Goal: Information Seeking & Learning: Find specific fact

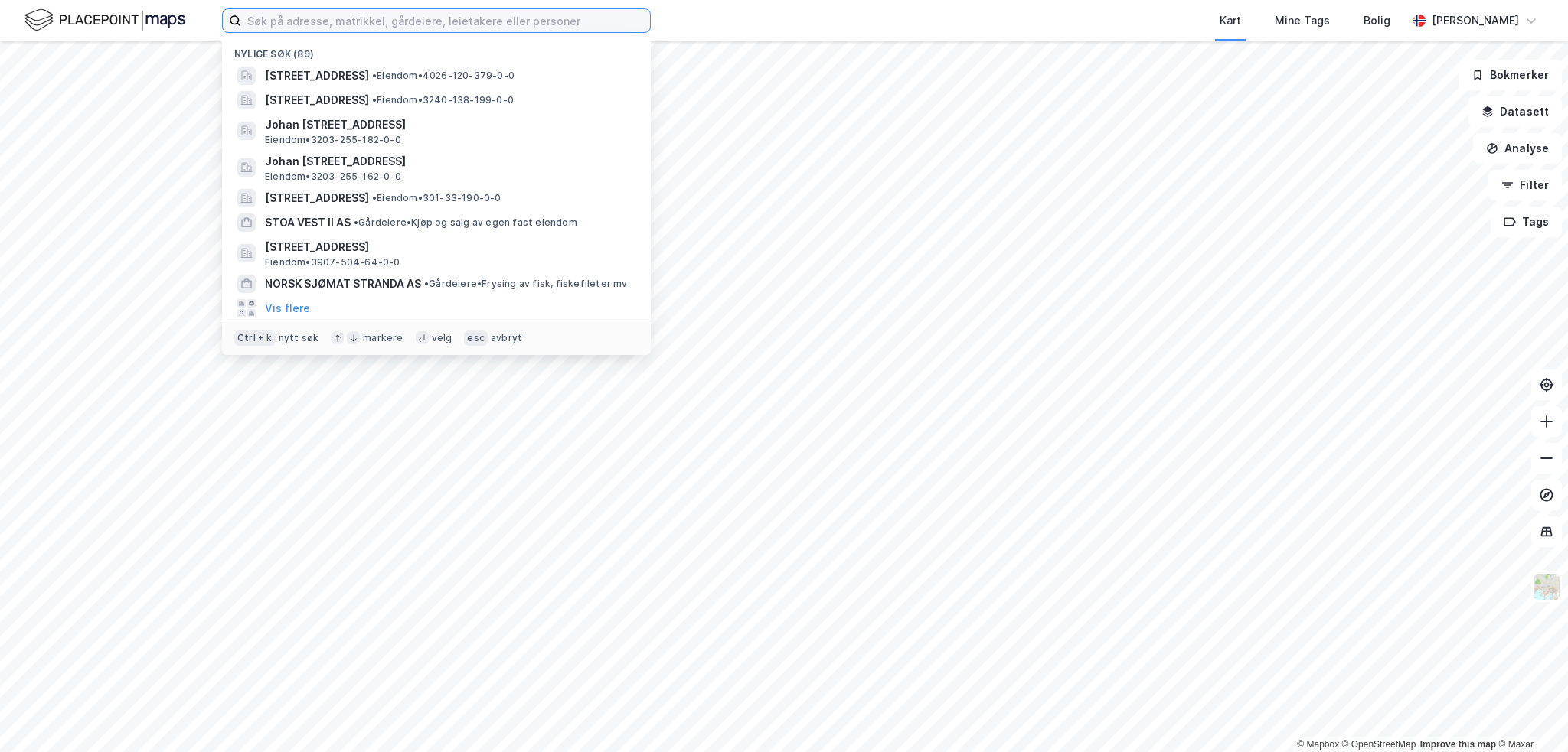
click at [393, 32] on input at bounding box center [445, 20] width 409 height 23
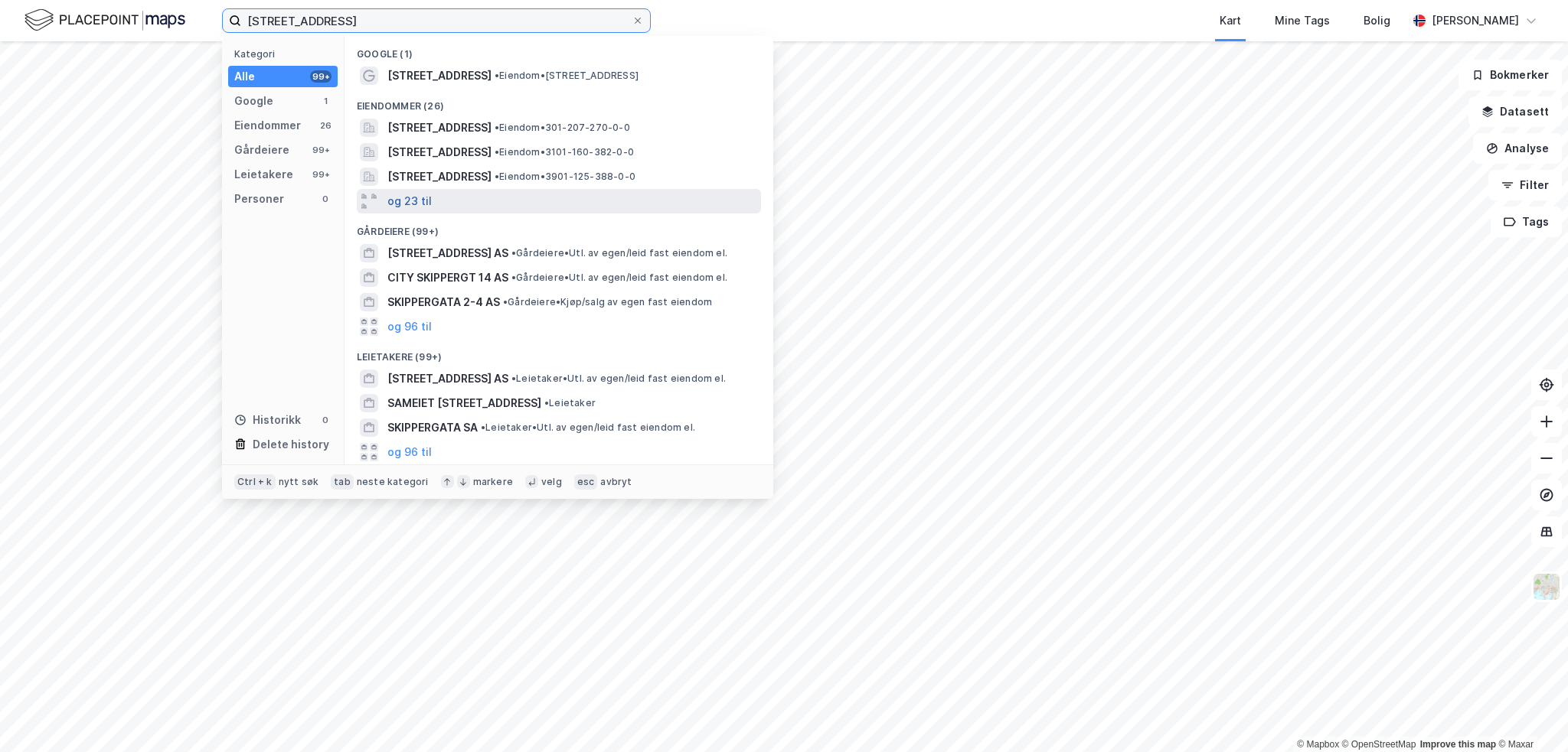
type input "[STREET_ADDRESS]"
click at [413, 207] on button "og 23 til" at bounding box center [410, 201] width 44 height 19
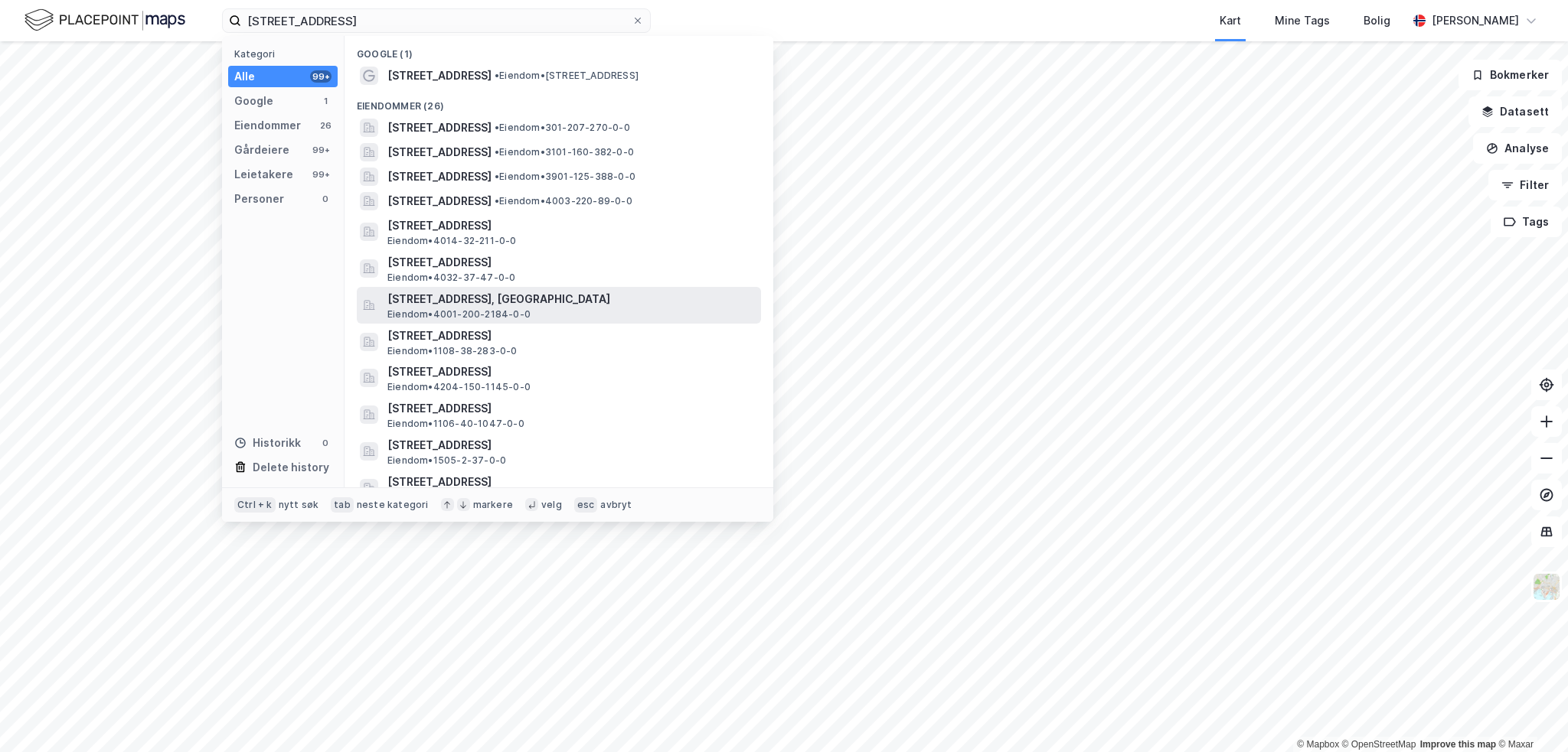
click at [490, 304] on span "[STREET_ADDRESS], [GEOGRAPHIC_DATA]" at bounding box center [571, 300] width 367 height 19
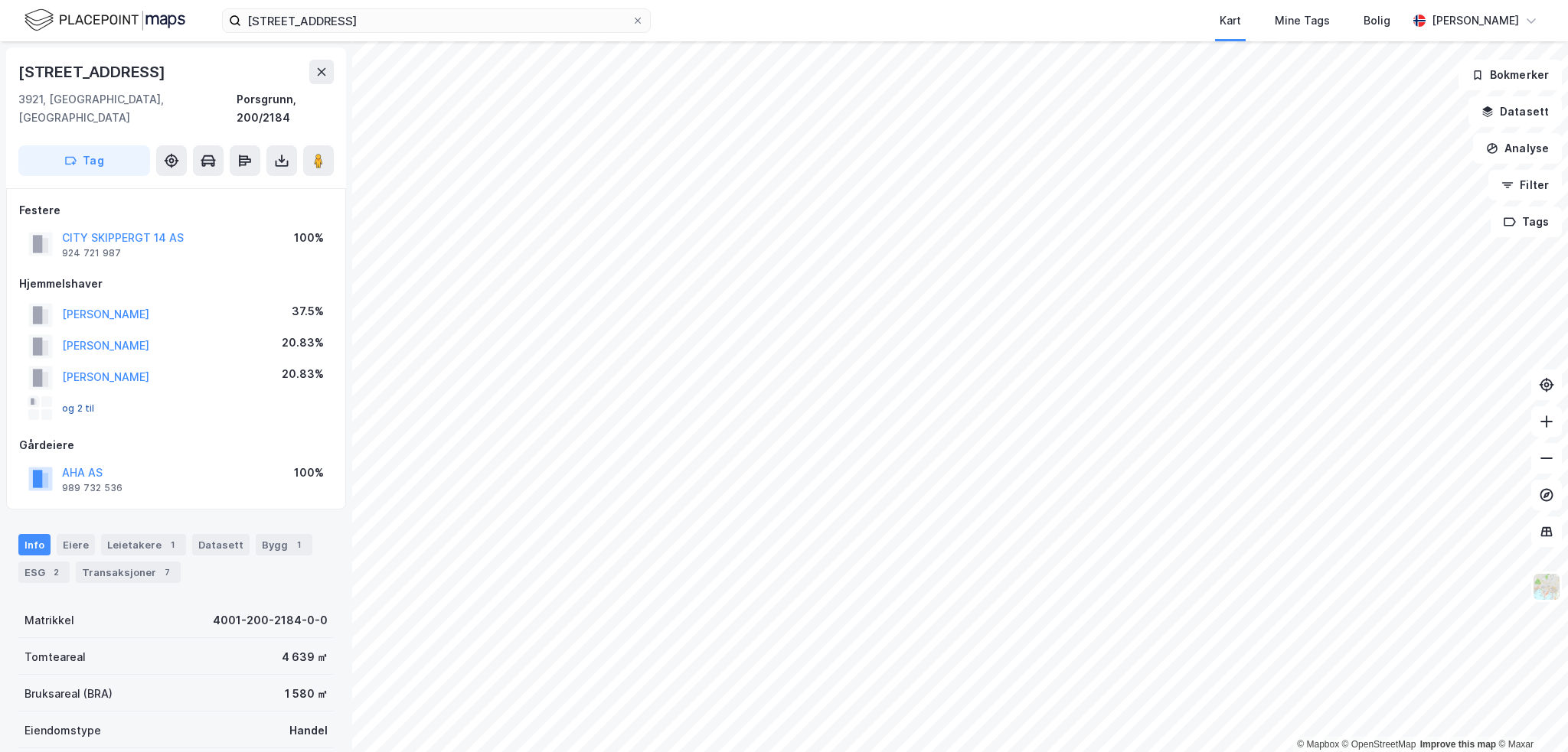
click at [0, 0] on button "og 2 til" at bounding box center [0, 0] width 0 height 0
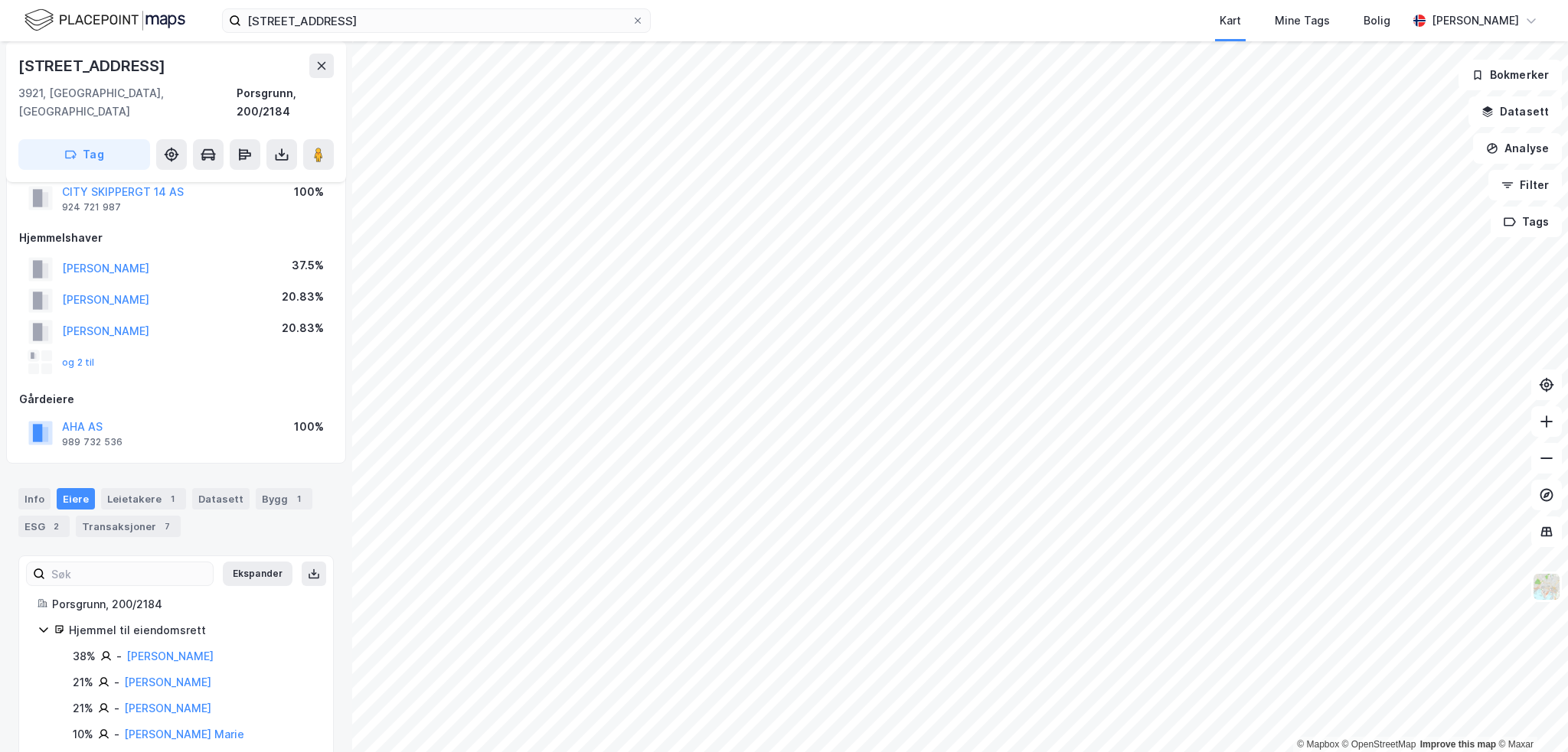
scroll to position [102, 0]
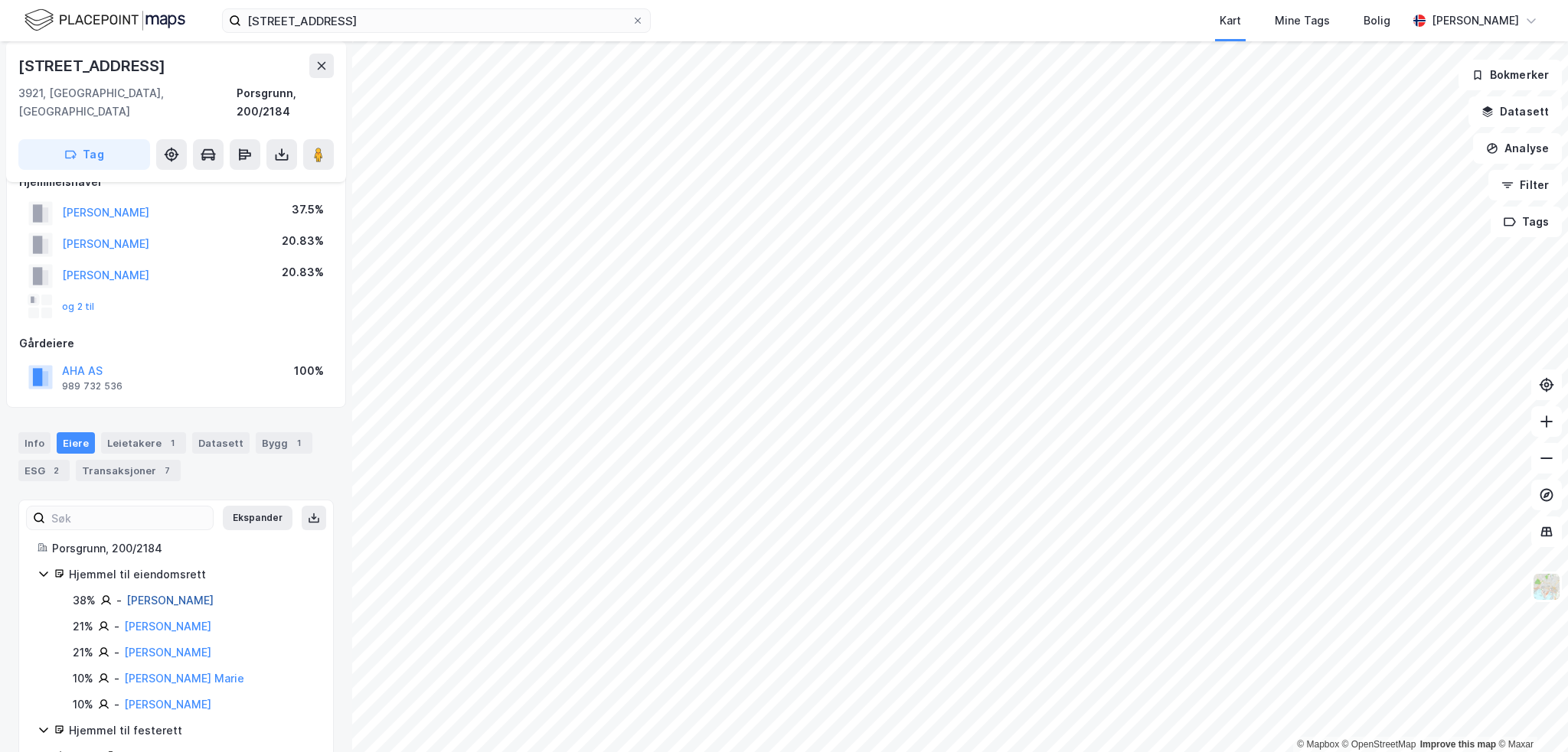
click at [155, 594] on link "[PERSON_NAME]" at bounding box center [170, 600] width 87 height 13
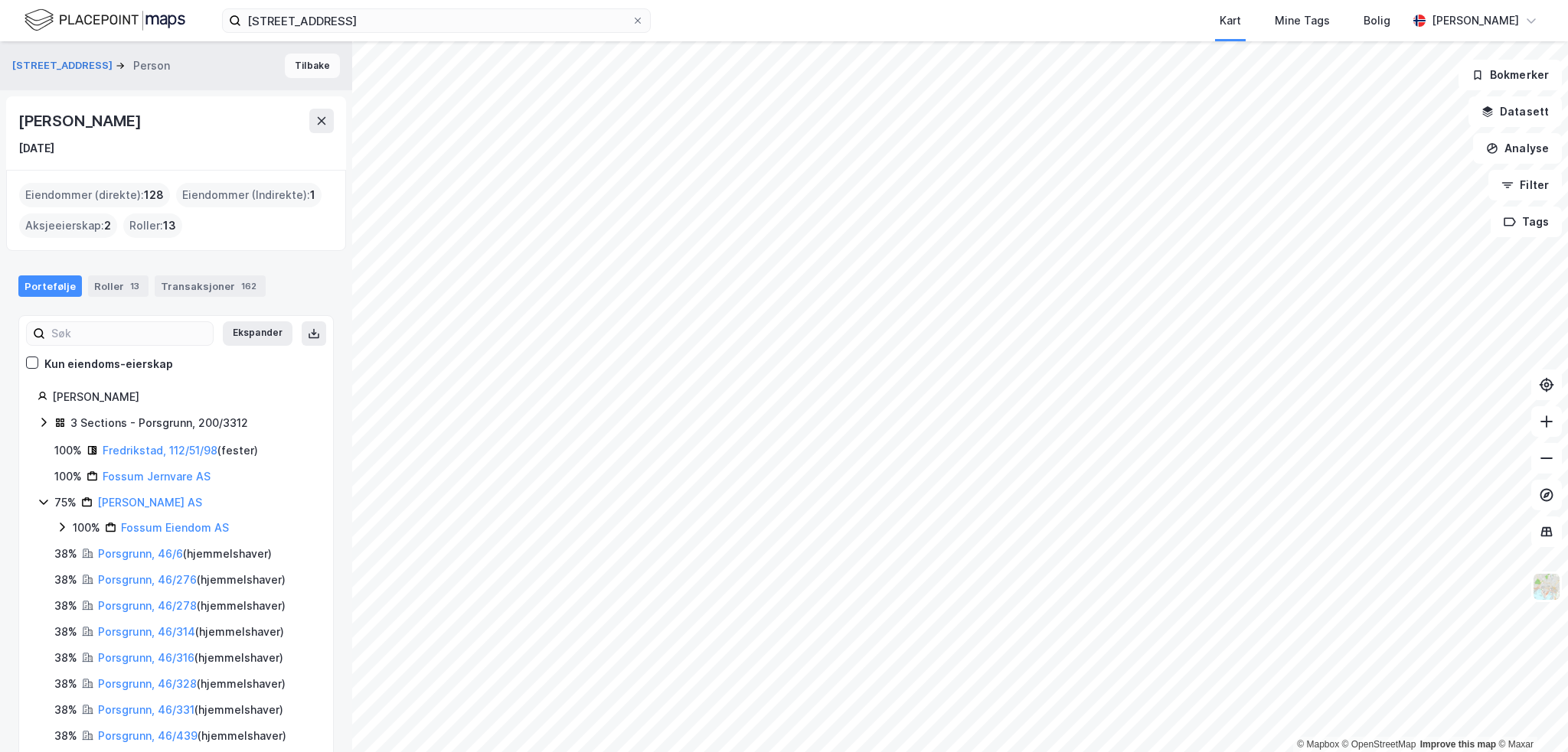
click at [285, 70] on button "Tilbake" at bounding box center [312, 66] width 55 height 25
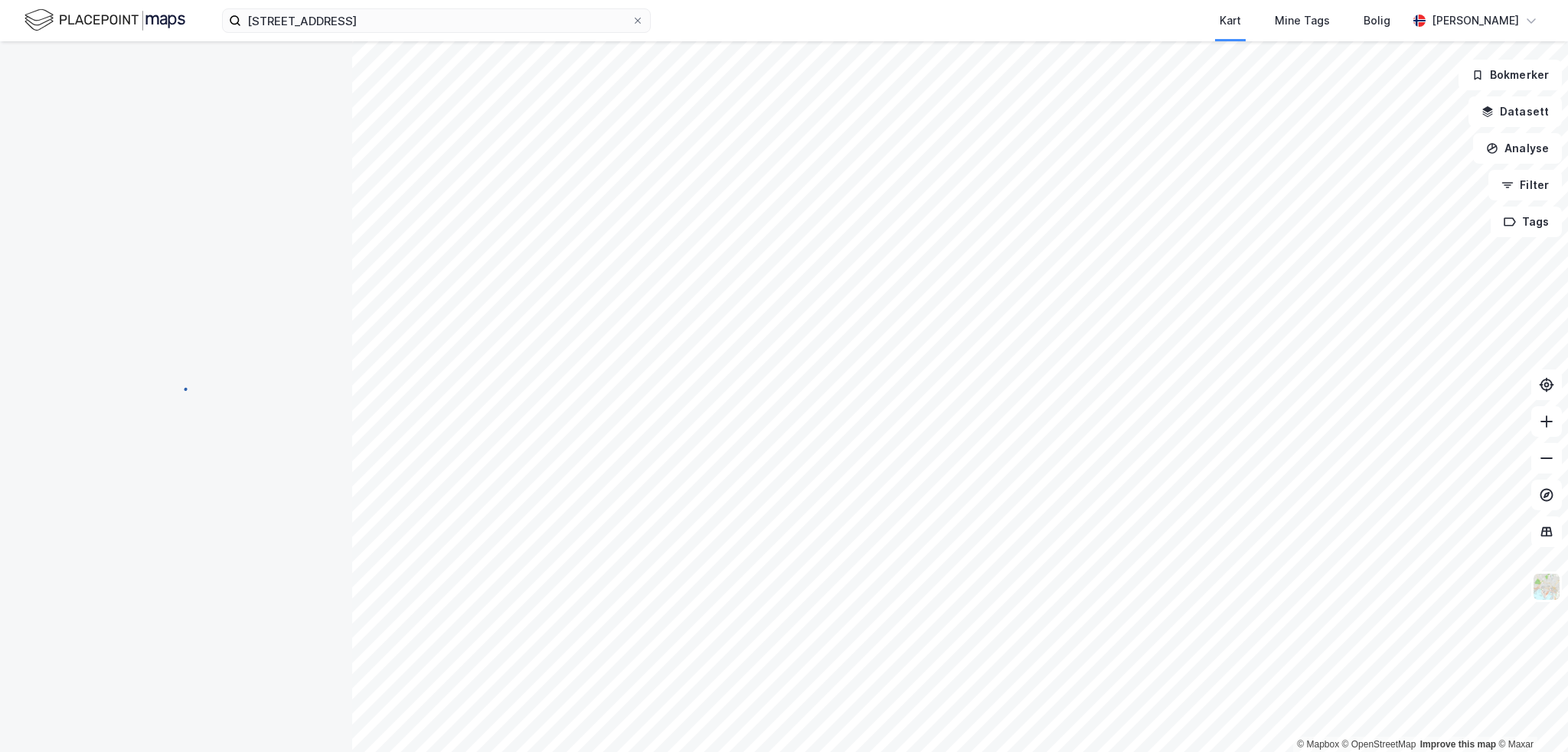
scroll to position [102, 0]
